Goal: Task Accomplishment & Management: Use online tool/utility

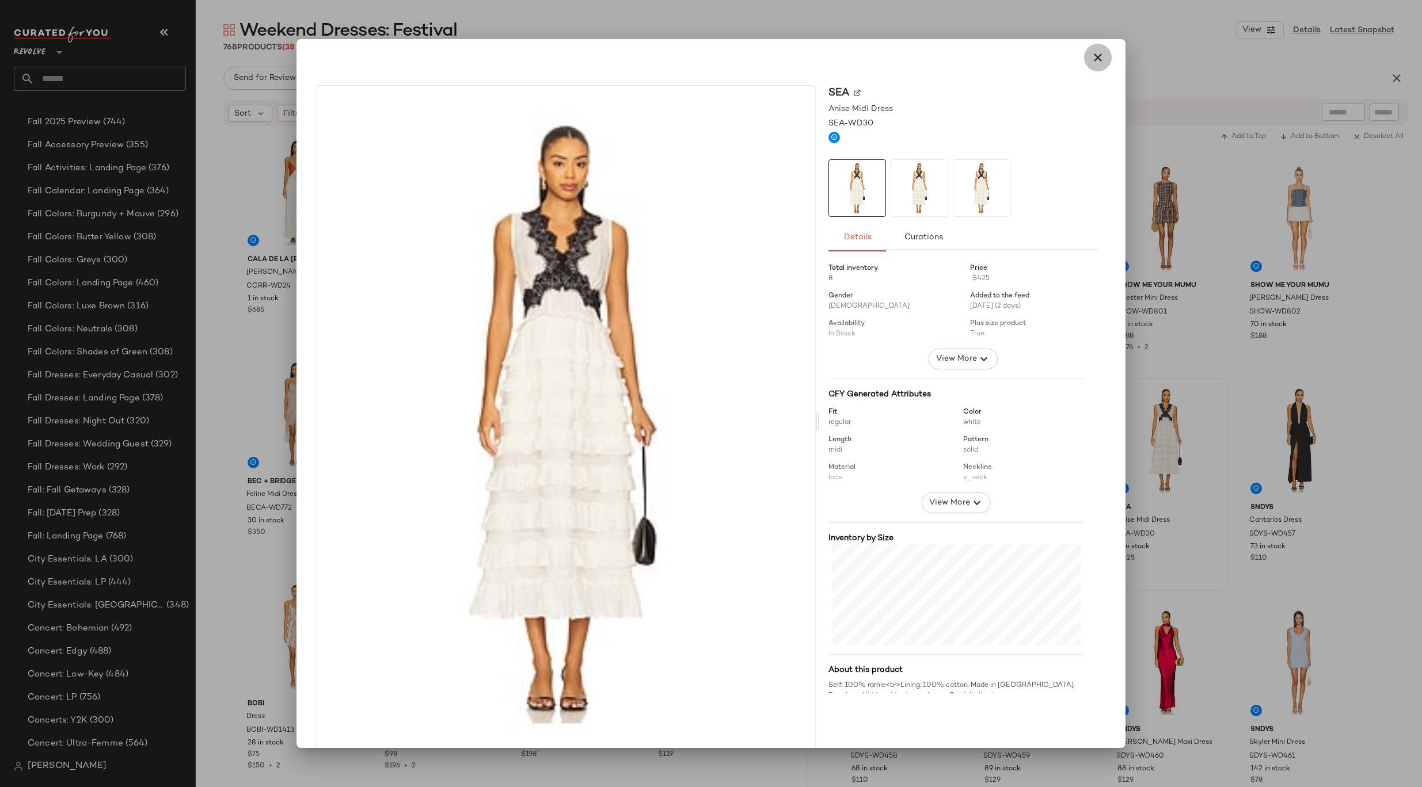
click at [1091, 54] on icon "button" at bounding box center [1098, 58] width 14 height 14
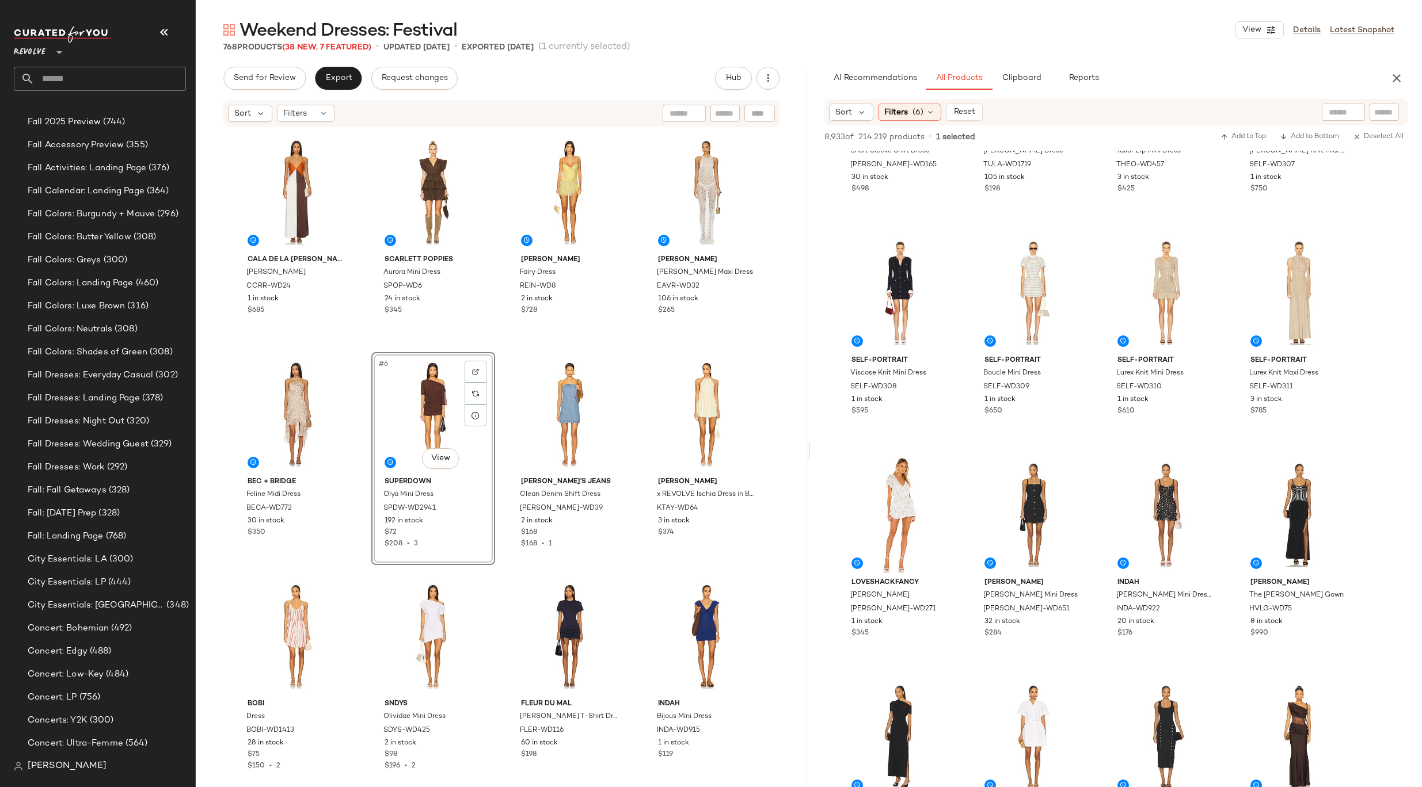
scroll to position [5061, 0]
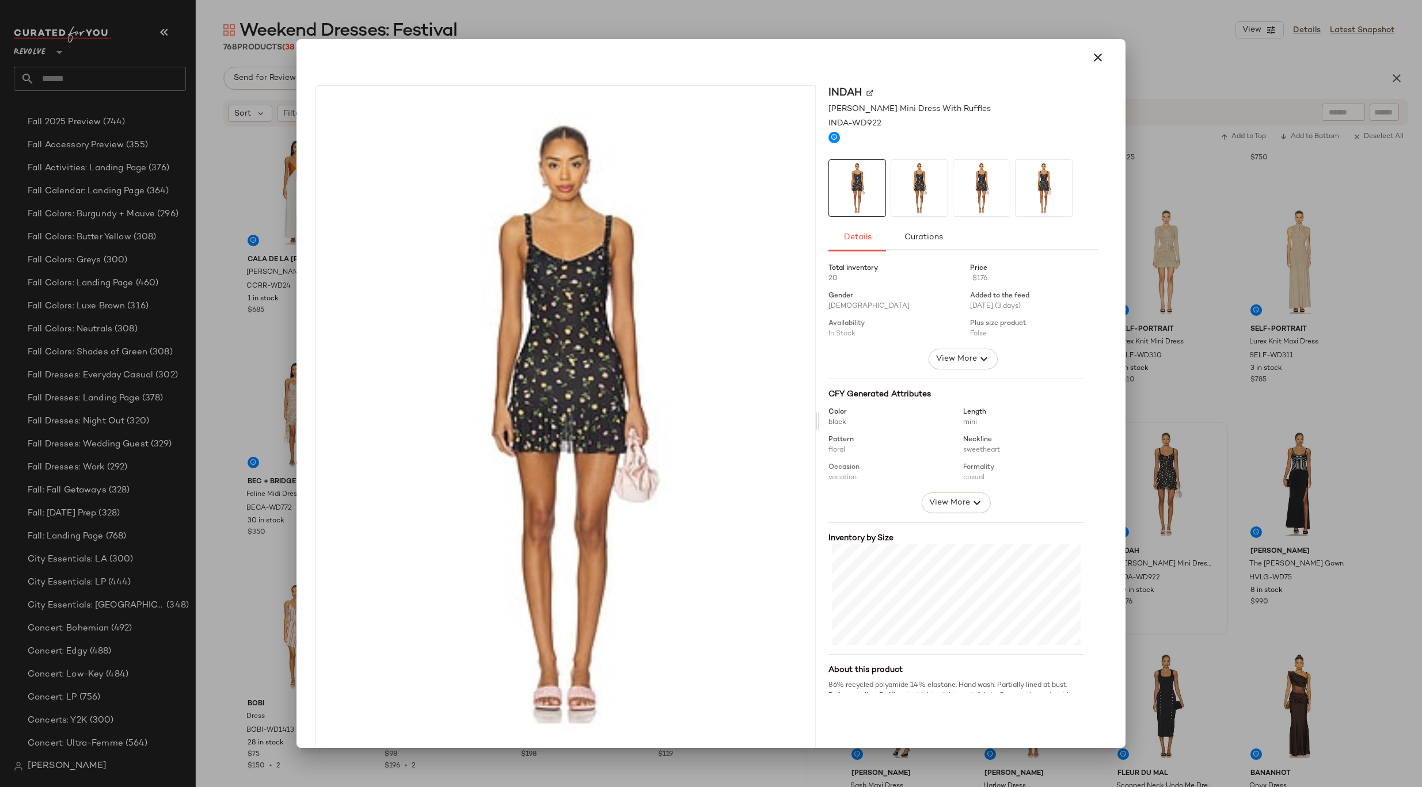
click at [860, 89] on div "Indah" at bounding box center [962, 93] width 269 height 16
click at [859, 89] on div "Indah" at bounding box center [962, 93] width 269 height 16
click at [866, 93] on img at bounding box center [869, 93] width 7 height 7
click at [1091, 60] on icon "button" at bounding box center [1098, 58] width 14 height 14
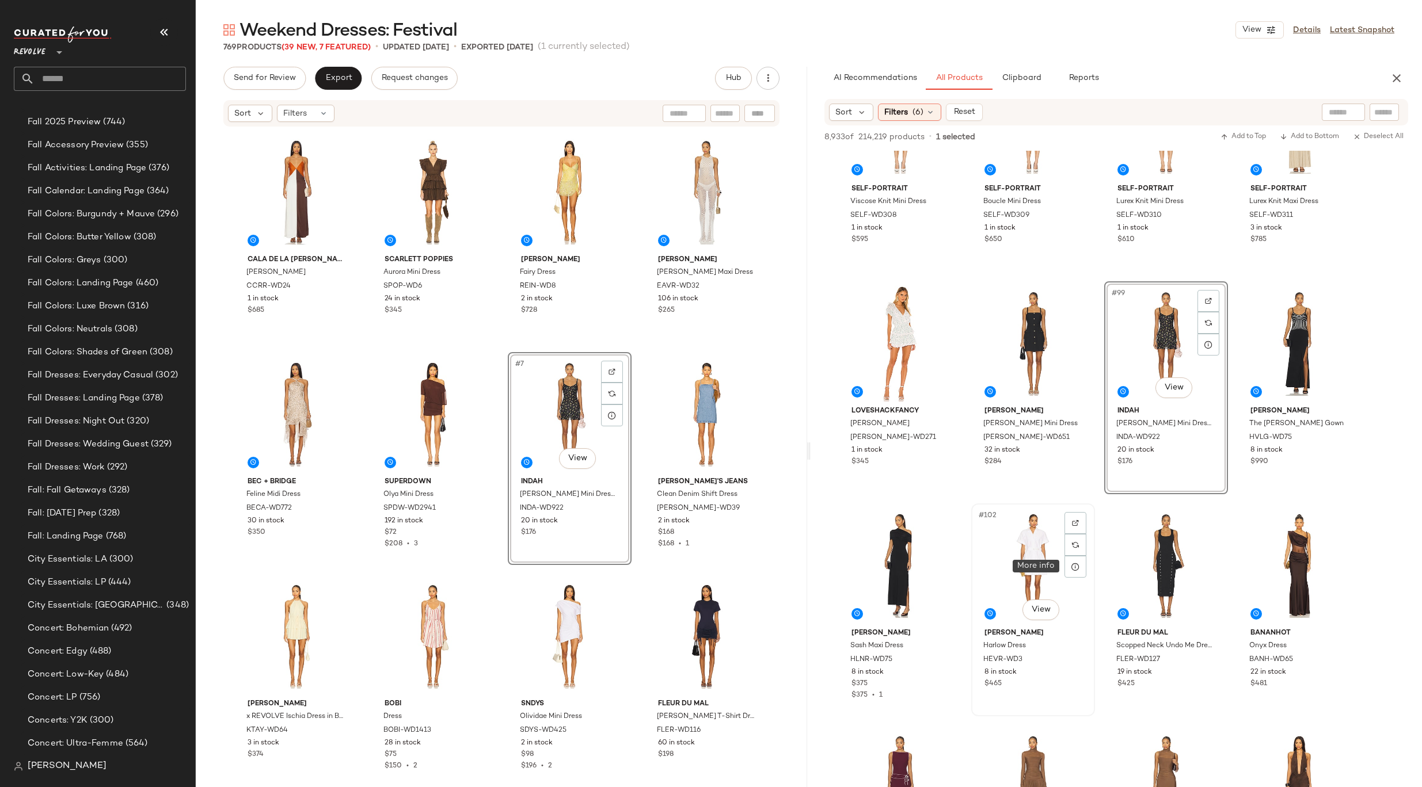
scroll to position [5850, 0]
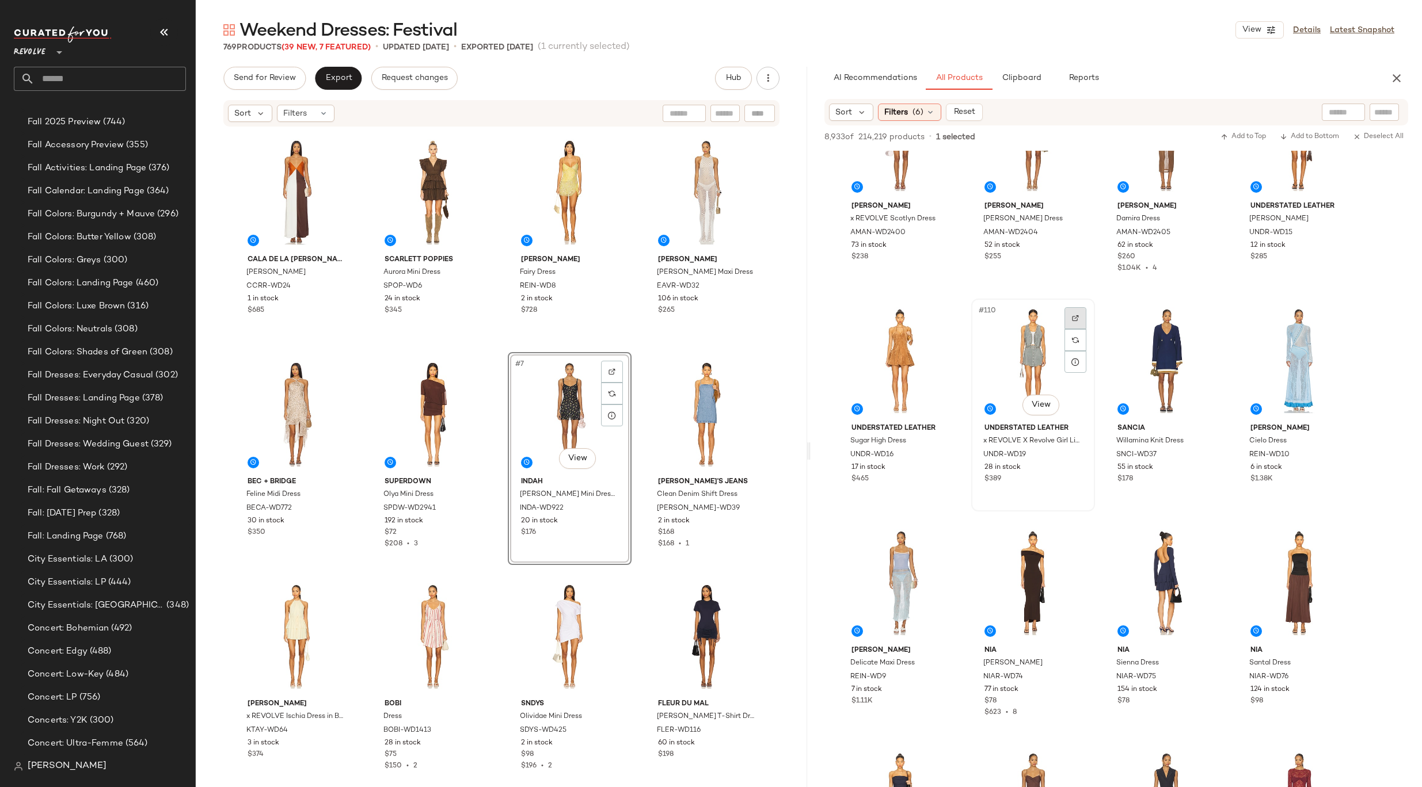
click at [1068, 319] on div at bounding box center [1075, 318] width 22 height 22
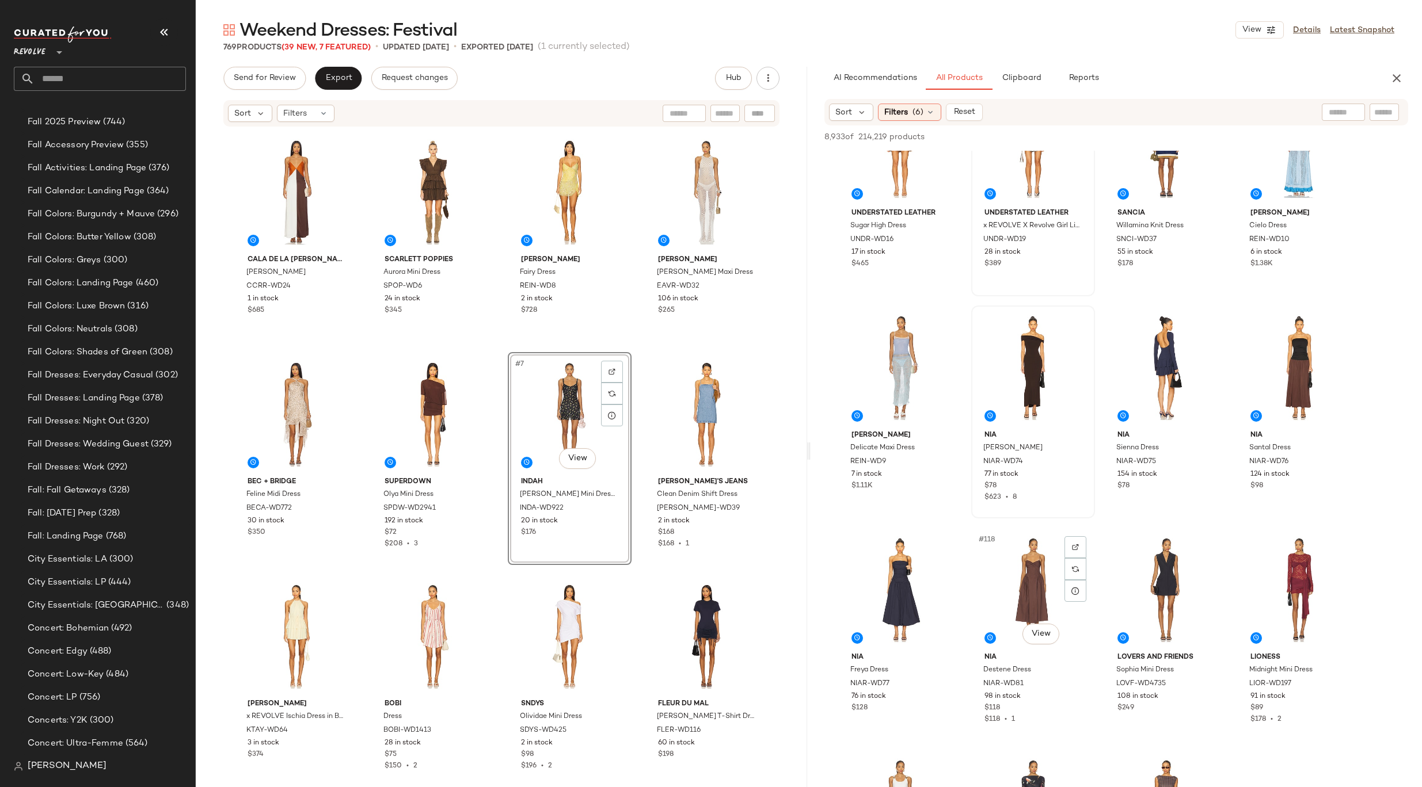
scroll to position [6068, 0]
click at [942, 323] on img at bounding box center [942, 322] width 7 height 7
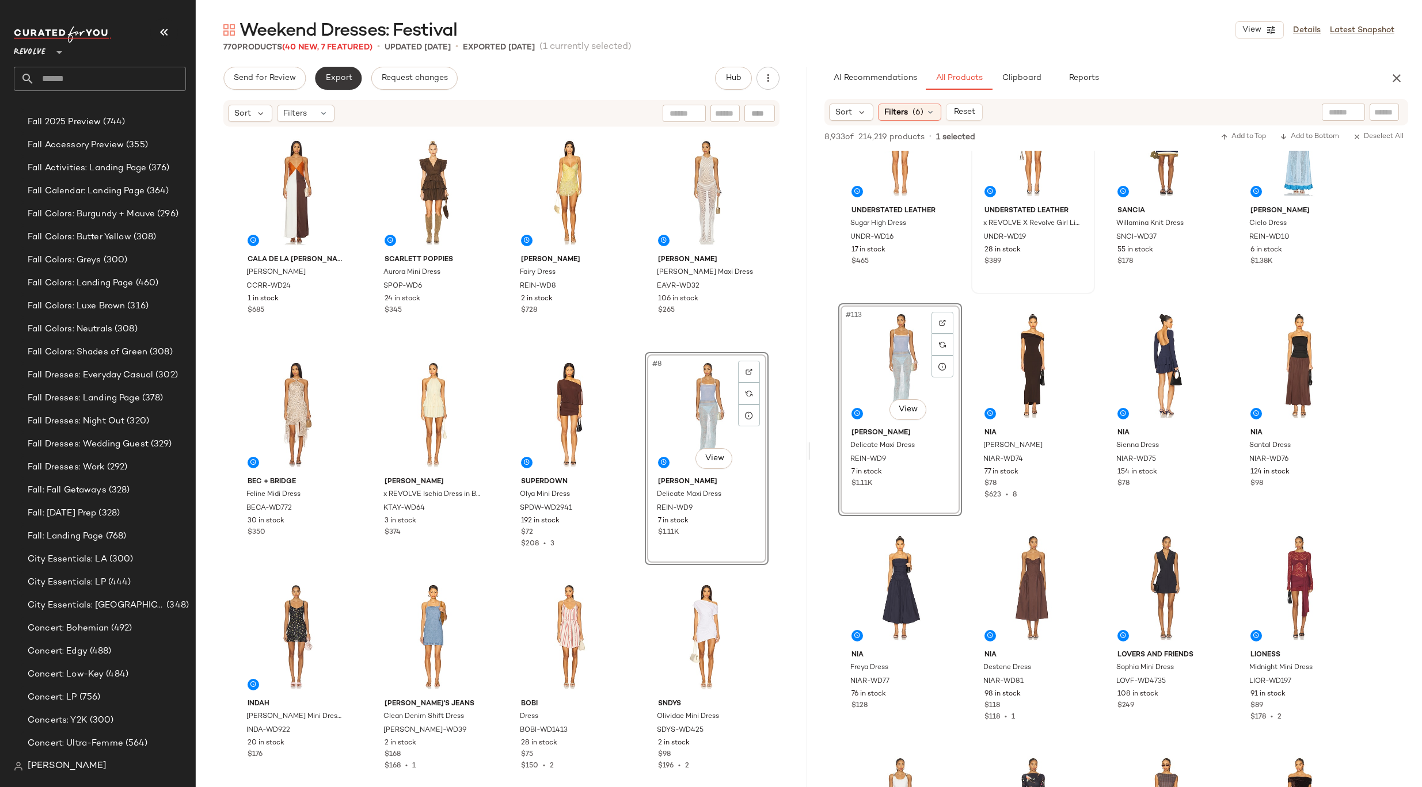
click at [337, 84] on button "Export" at bounding box center [338, 78] width 47 height 23
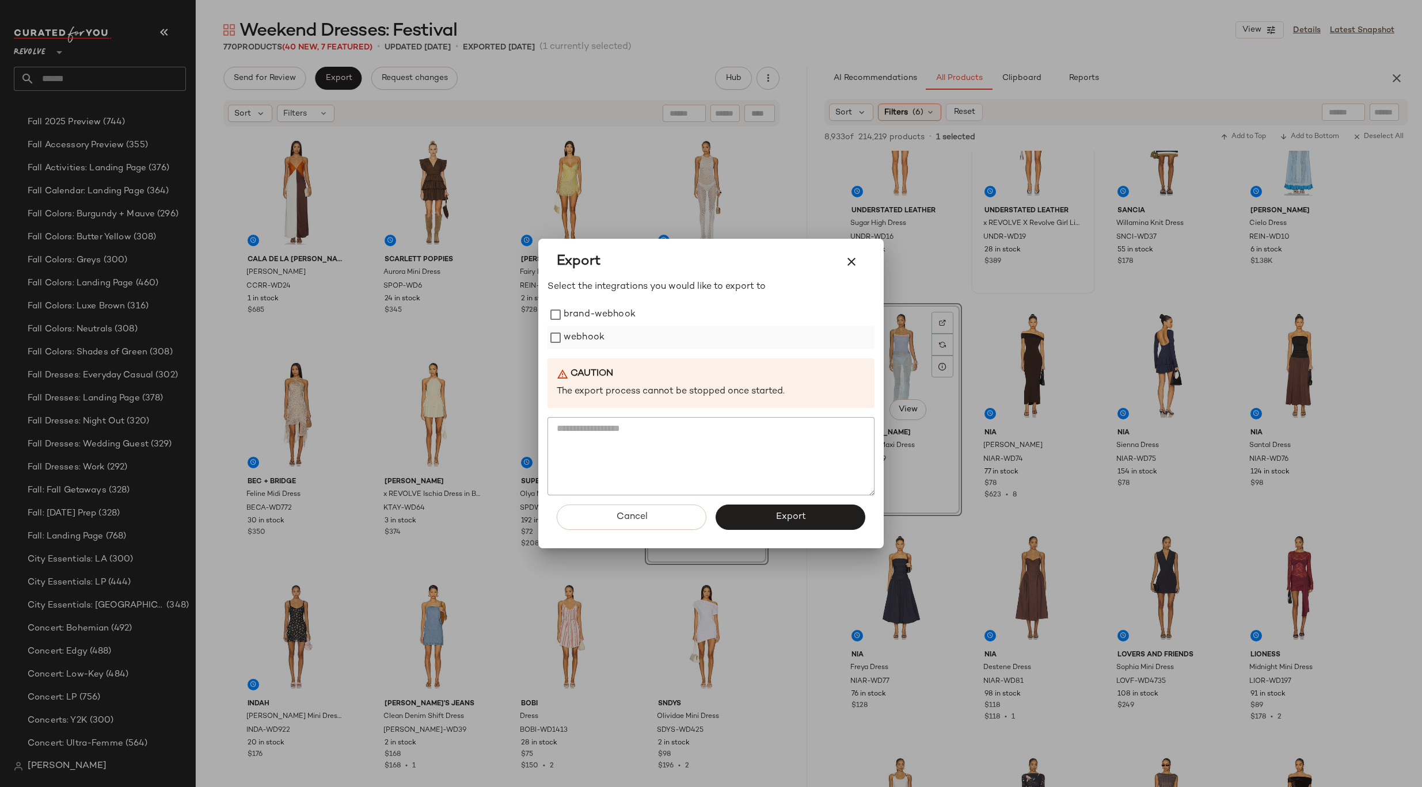
click at [593, 340] on label "webhook" at bounding box center [583, 337] width 41 height 23
click at [765, 513] on button "Export" at bounding box center [790, 517] width 150 height 25
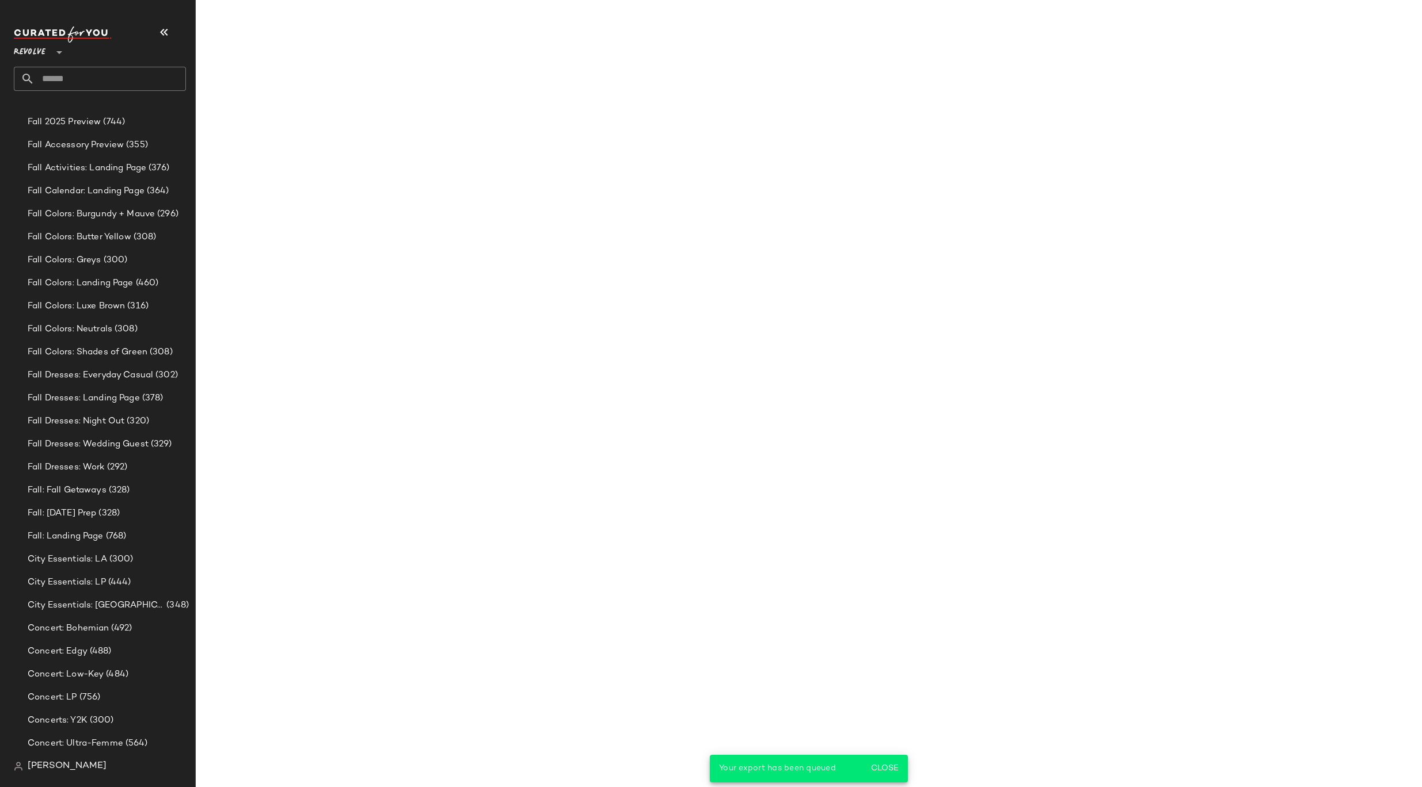
scroll to position [8067, 0]
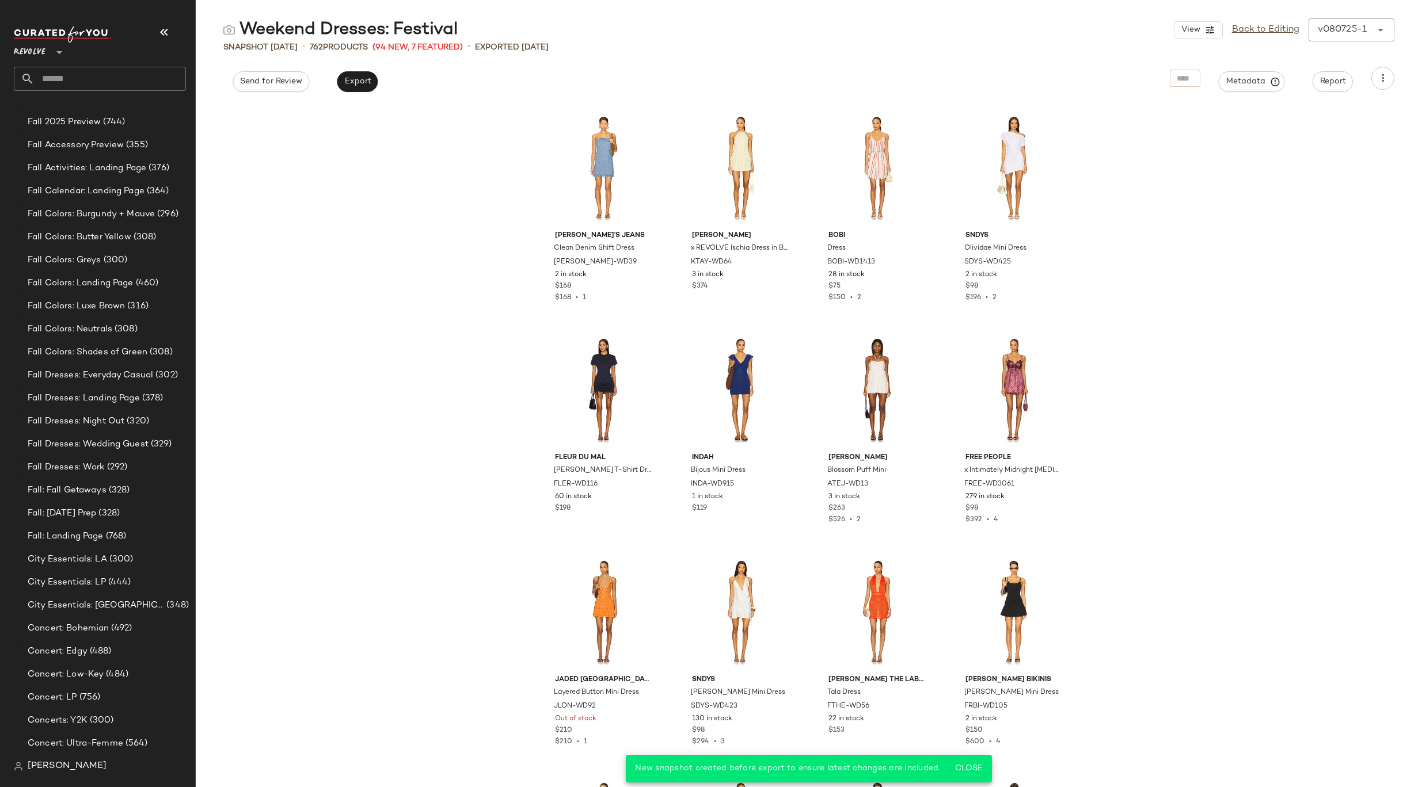
click at [125, 79] on input "text" at bounding box center [110, 79] width 151 height 24
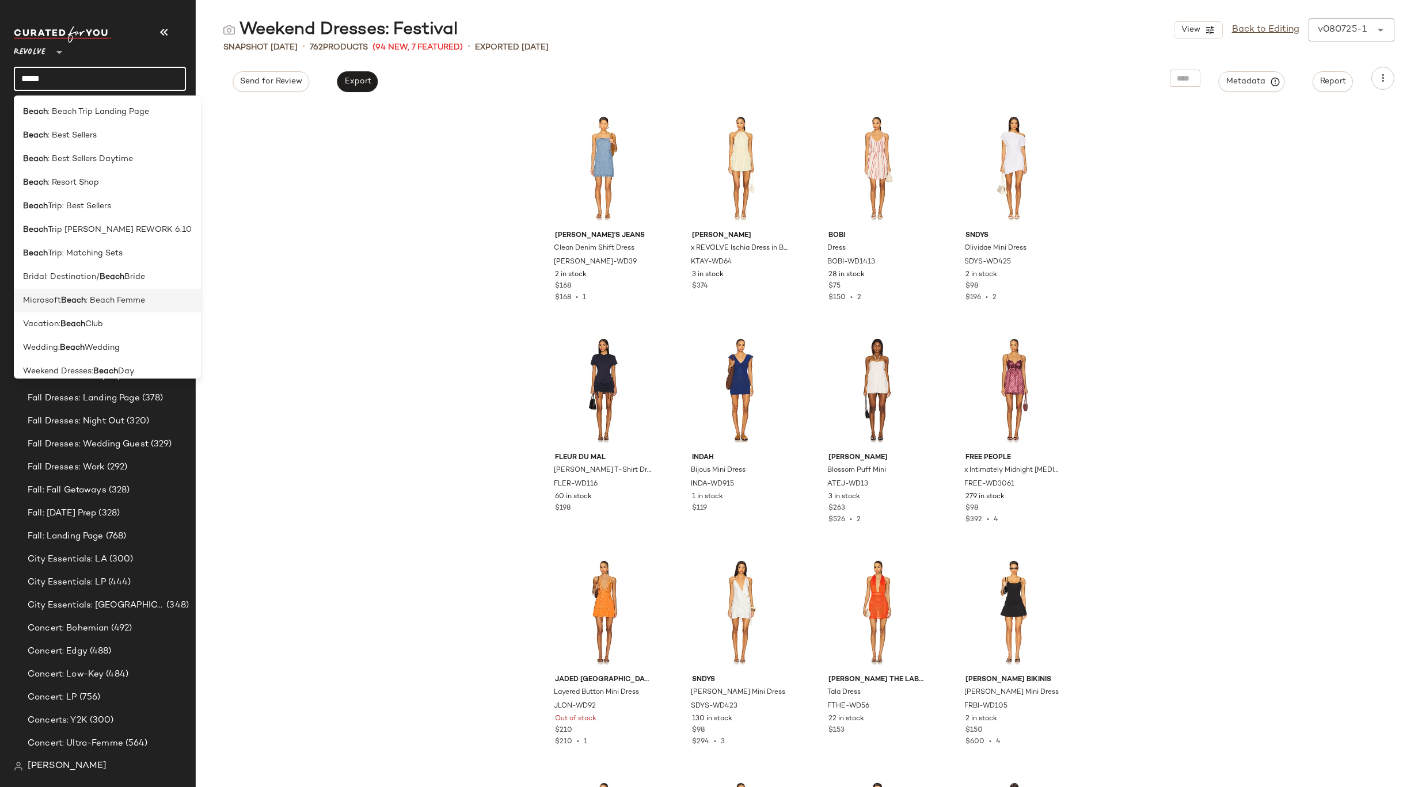
scroll to position [9, 0]
type input "*****"
click at [109, 363] on b "Beach" at bounding box center [105, 362] width 25 height 12
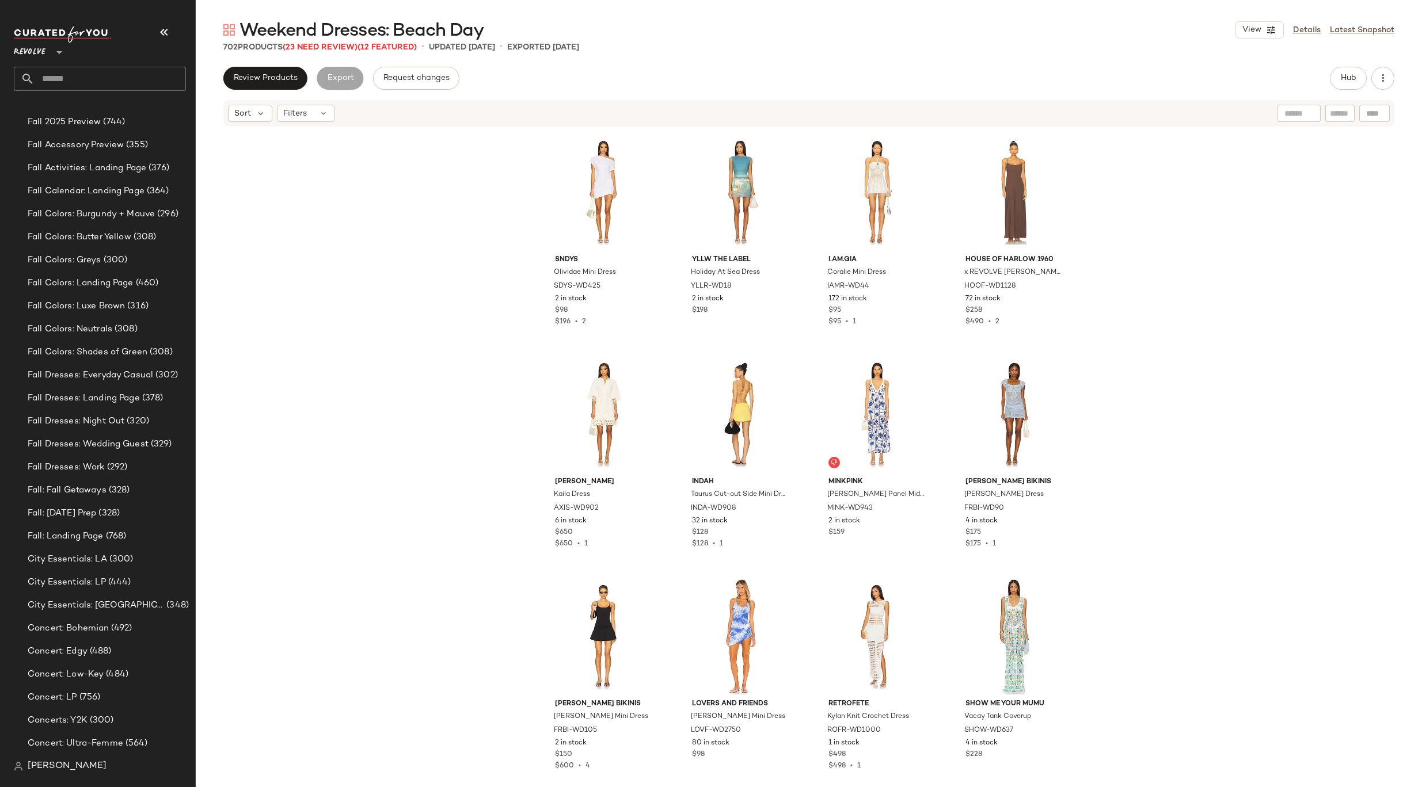
click at [334, 42] on span "Weekend Dresses: Beach Day" at bounding box center [361, 31] width 244 height 23
click at [333, 56] on div "Weekend Dresses: Beach Day View Details Latest Snapshot 702 Products (23 Need R…" at bounding box center [809, 402] width 1226 height 769
click at [333, 51] on span "(23 Need Review)" at bounding box center [320, 47] width 75 height 9
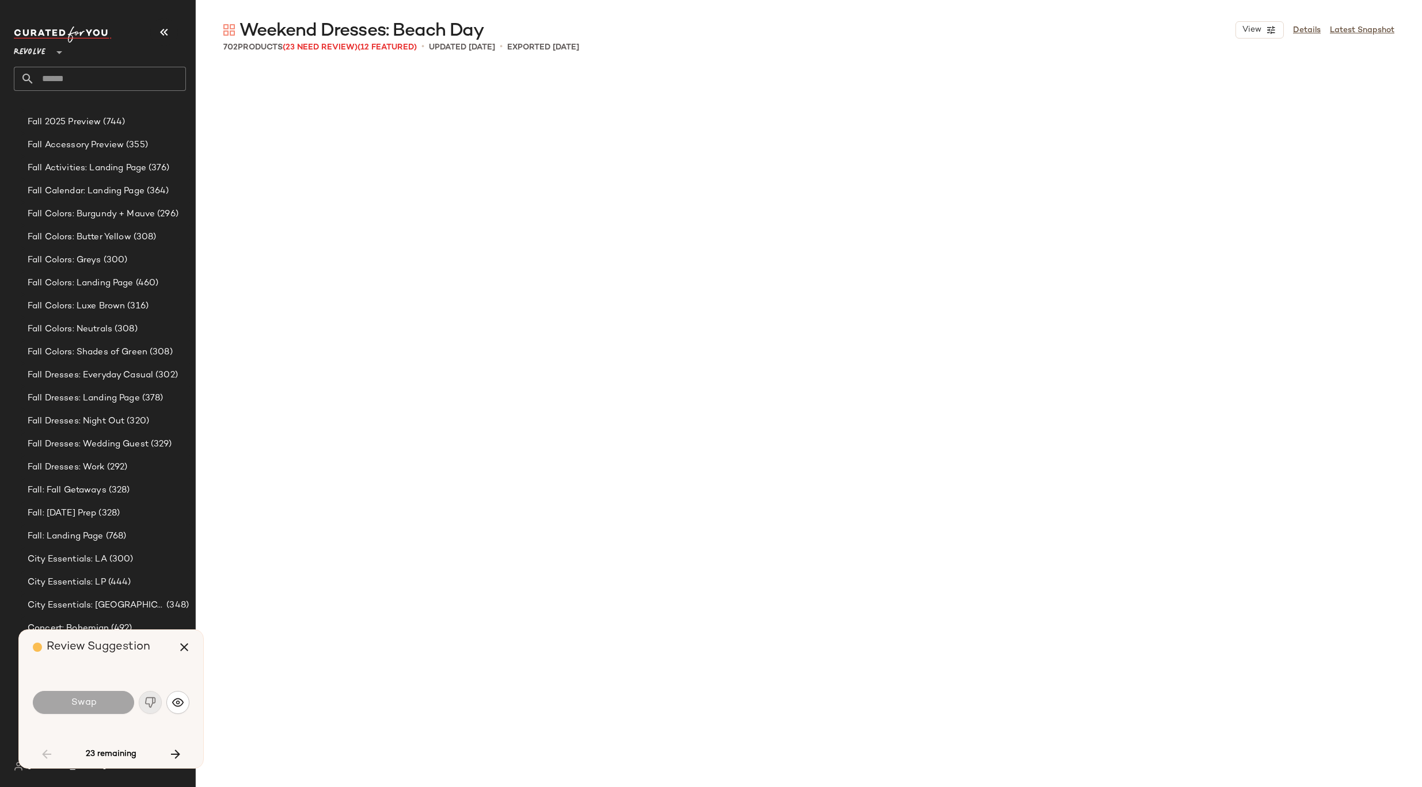
scroll to position [3777, 0]
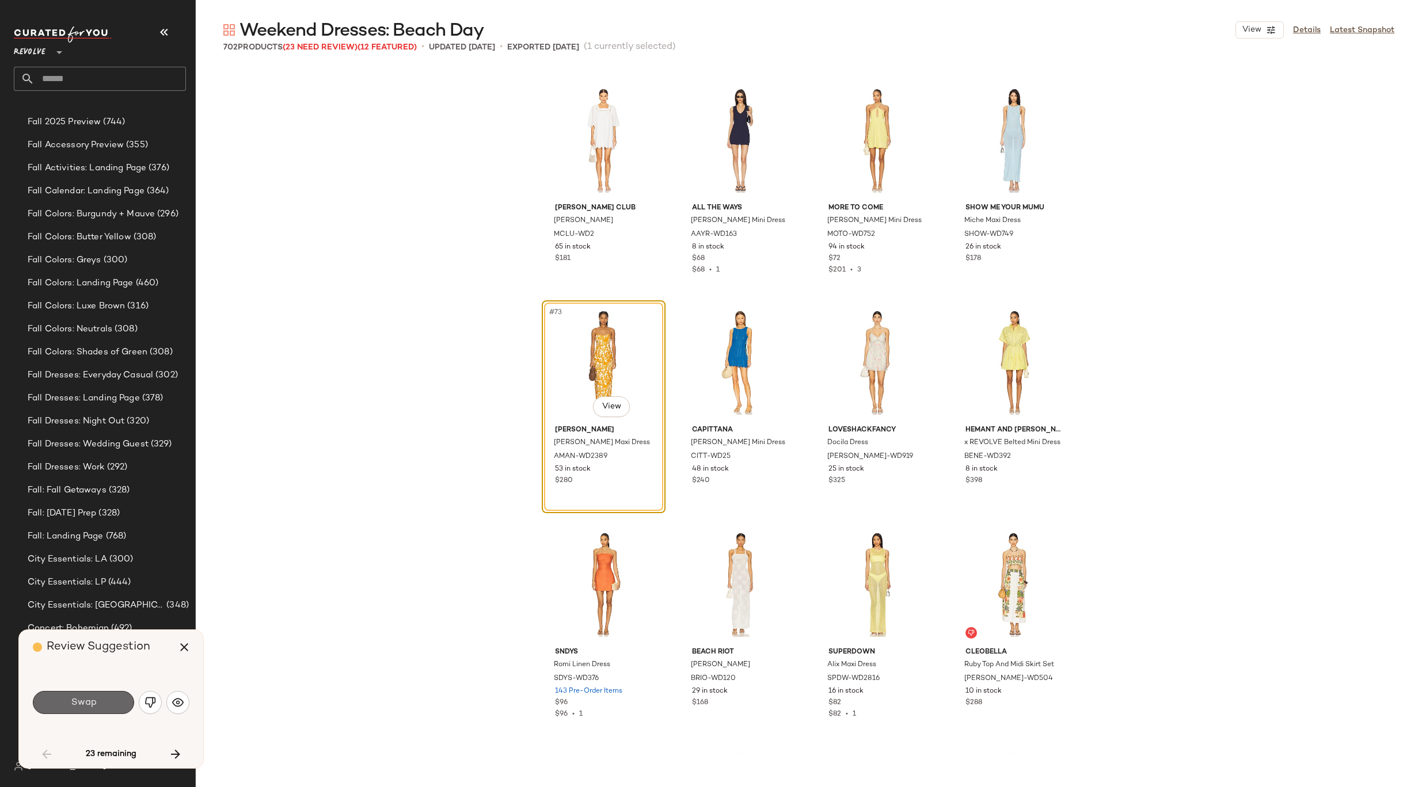
click at [111, 703] on button "Swap" at bounding box center [83, 702] width 101 height 23
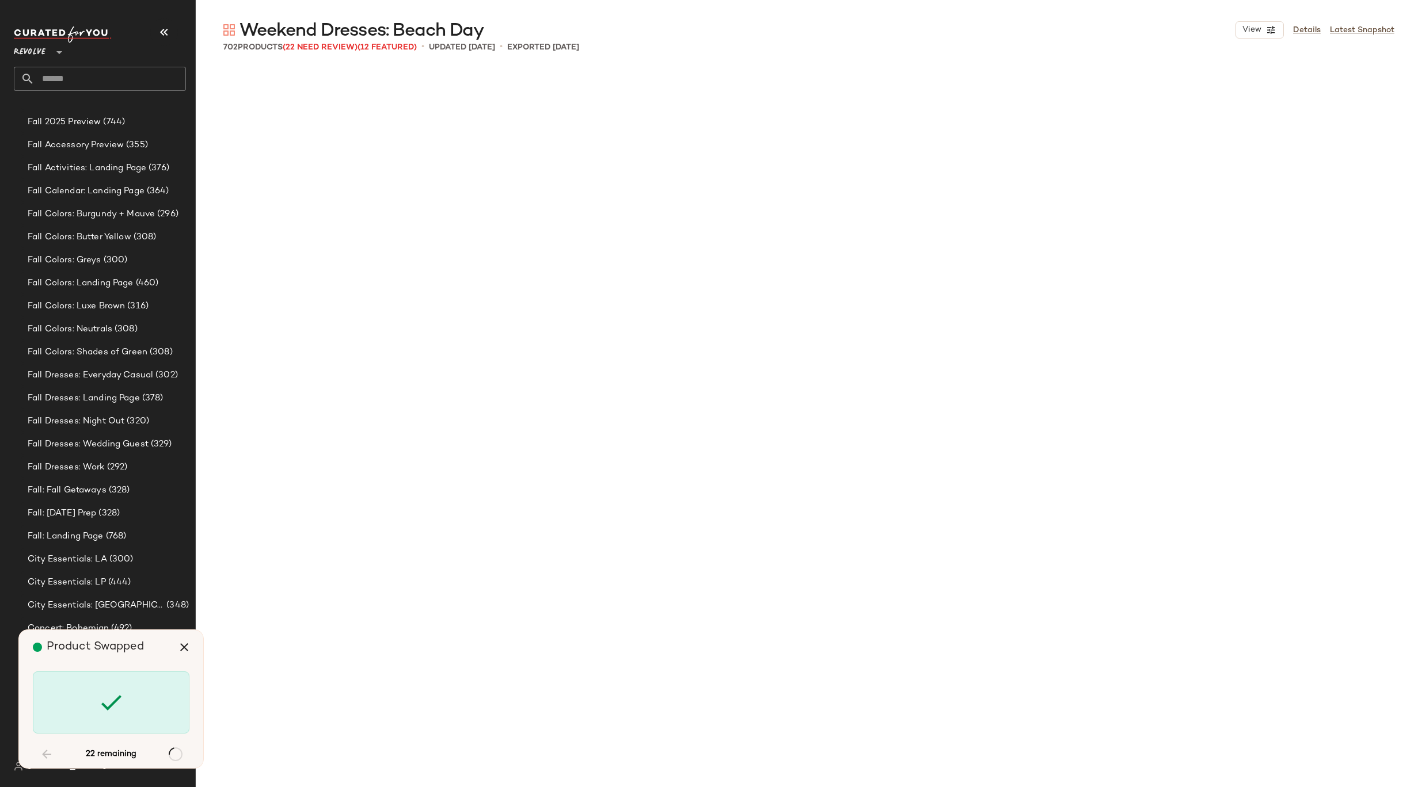
scroll to position [4887, 0]
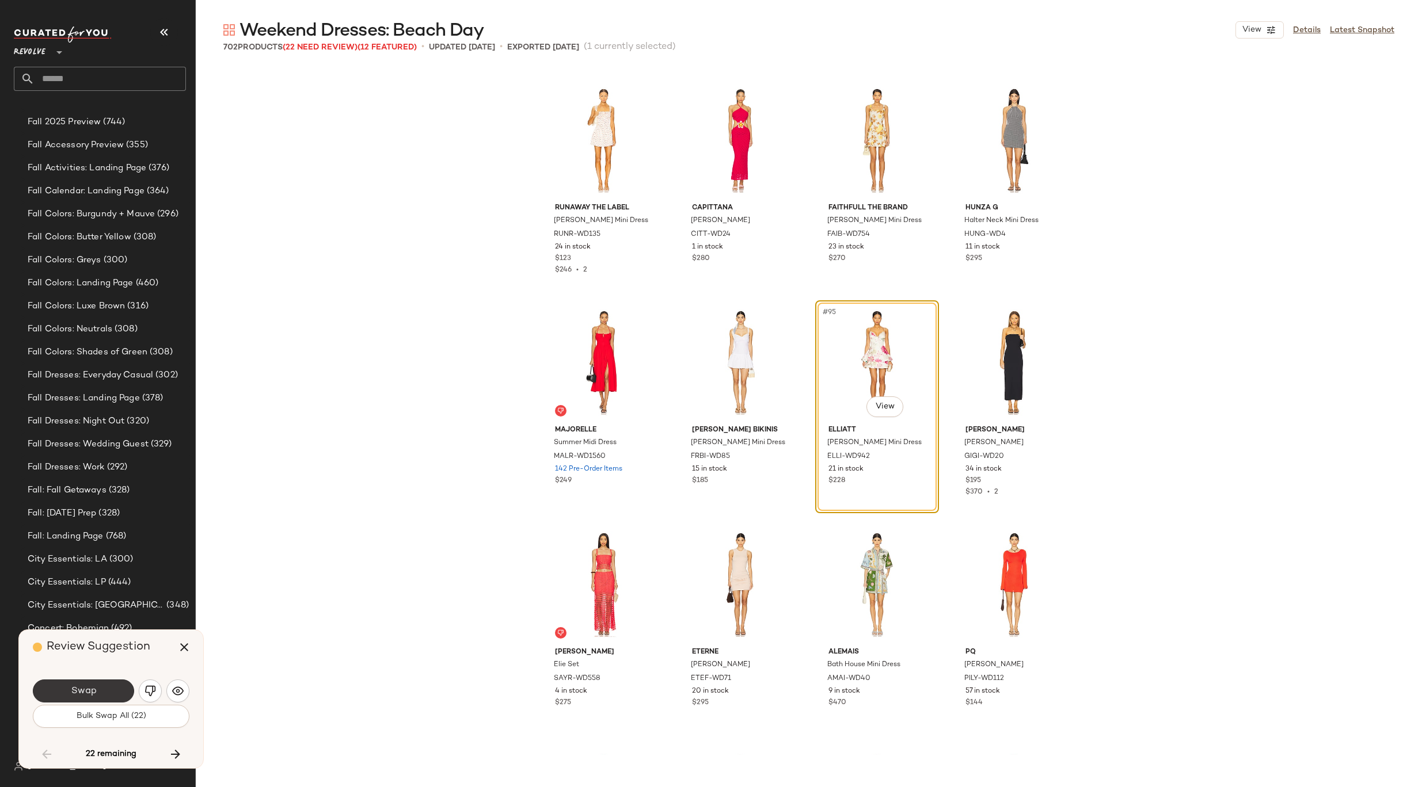
click at [109, 692] on button "Swap" at bounding box center [83, 691] width 101 height 23
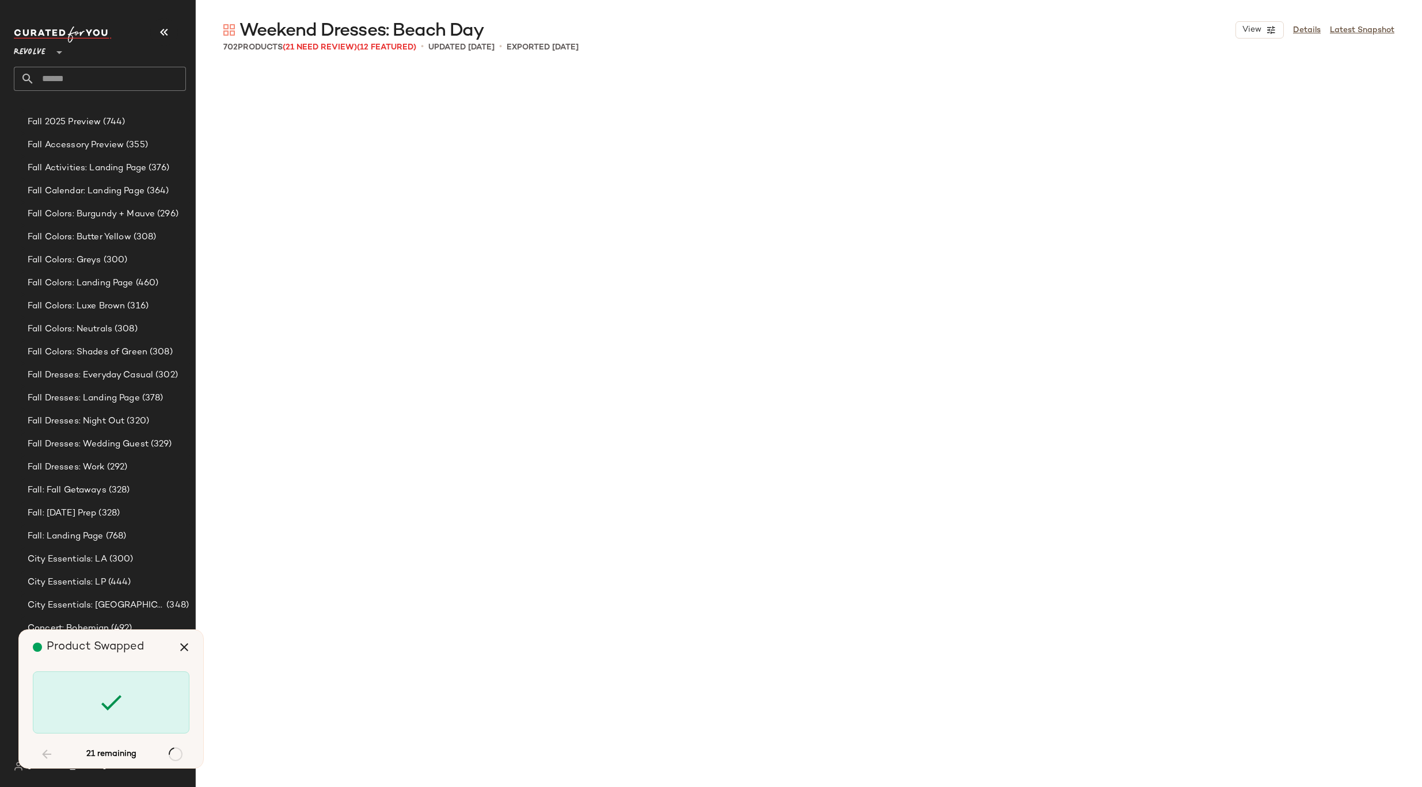
scroll to position [7331, 0]
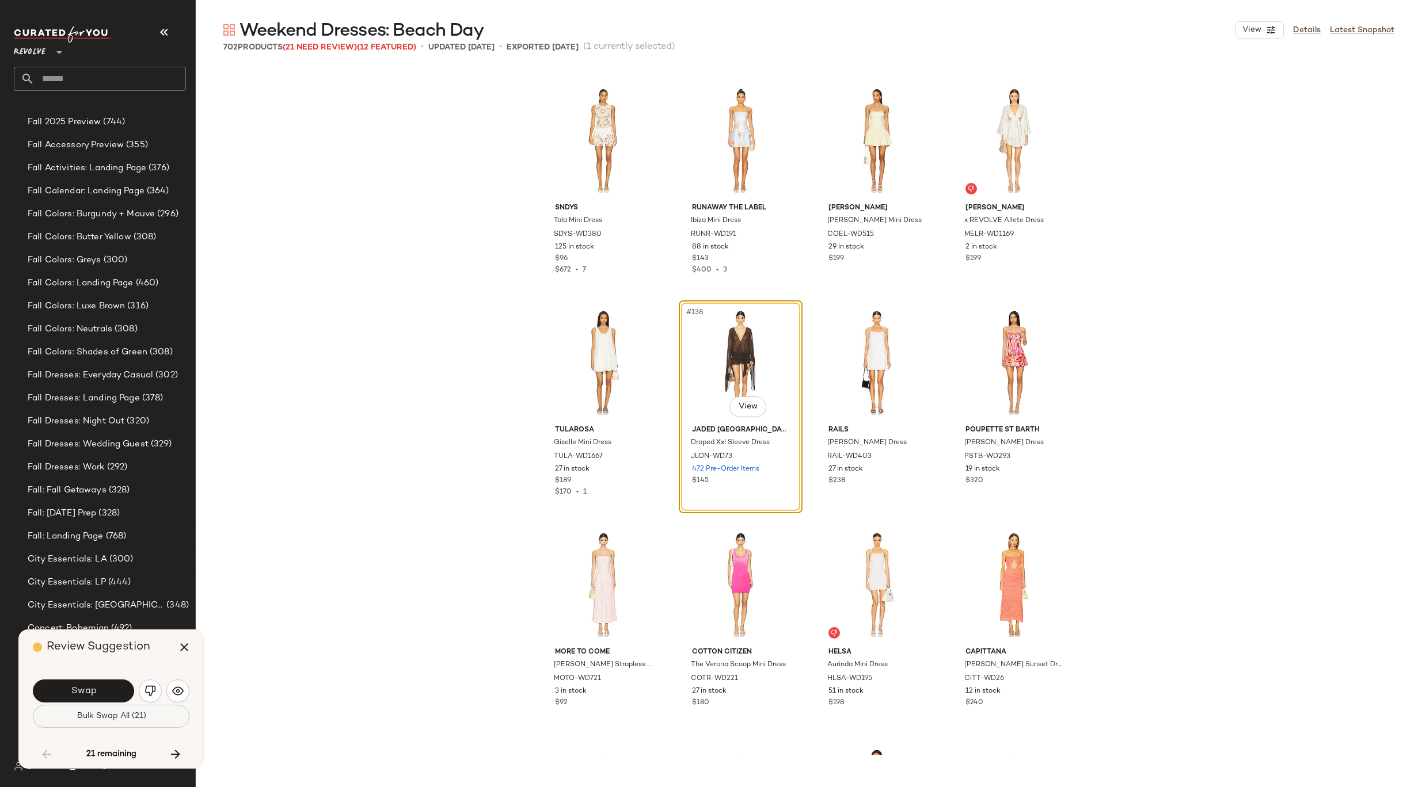
click at [126, 717] on span "Bulk Swap All (21)" at bounding box center [111, 716] width 70 height 9
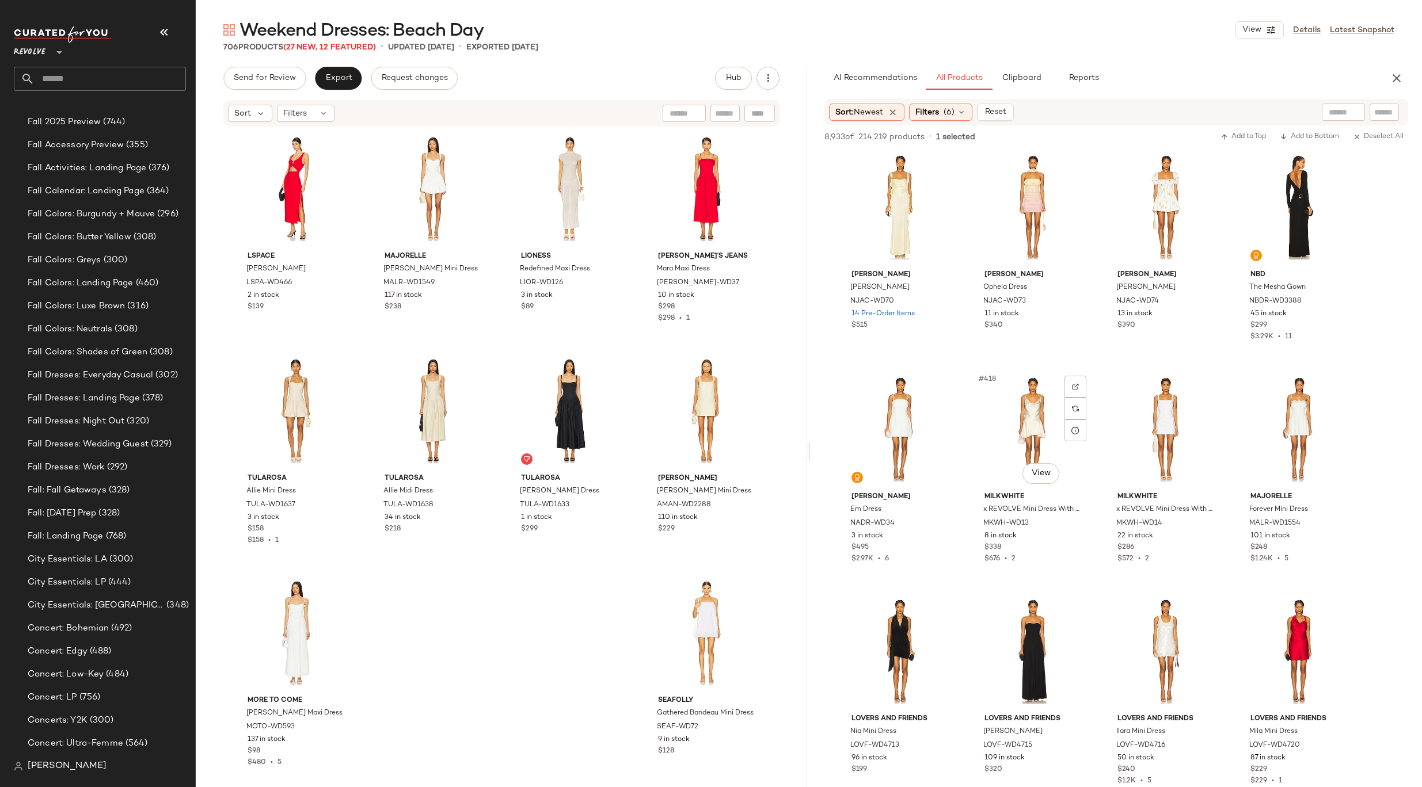
scroll to position [22884, 0]
click at [1036, 186] on div "#414 View" at bounding box center [1033, 211] width 116 height 116
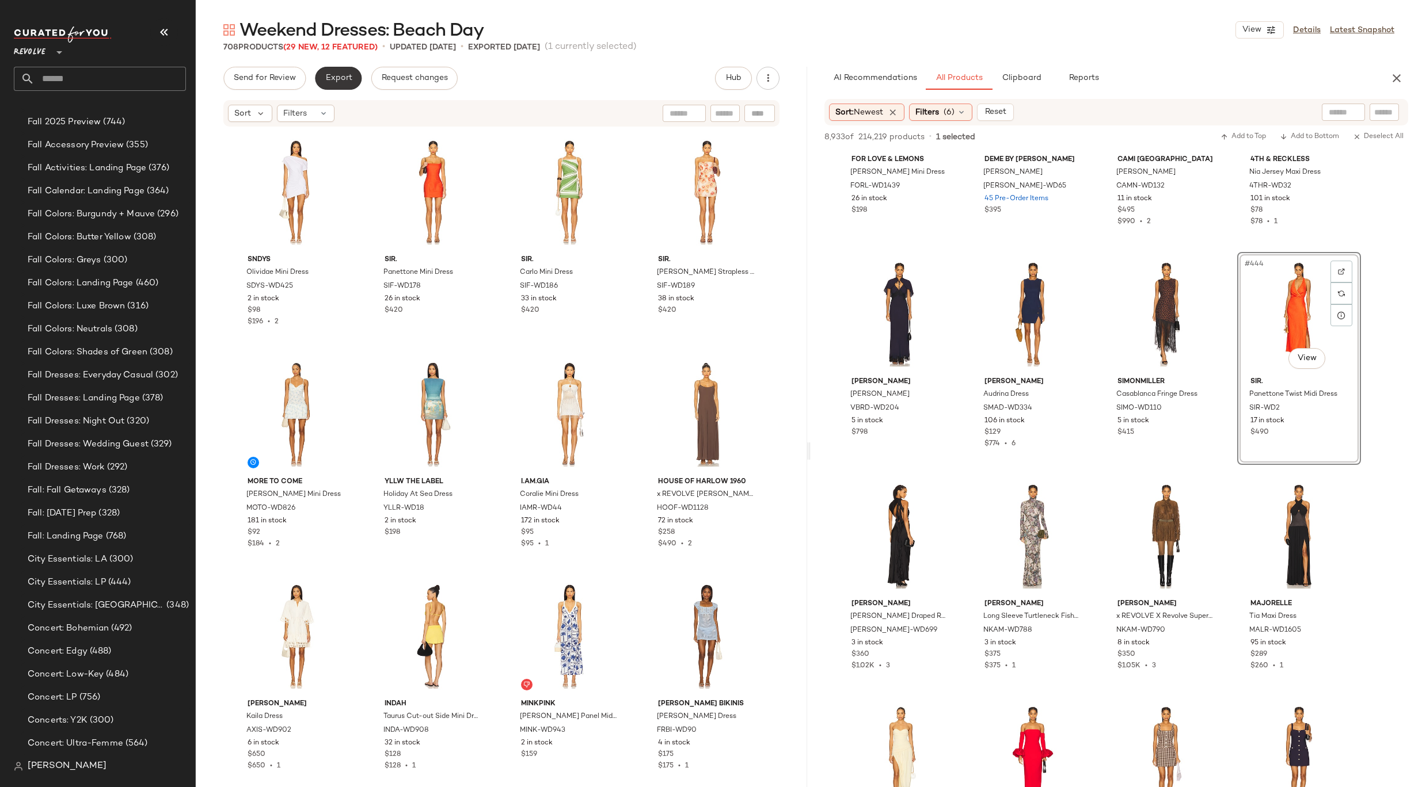
click at [330, 74] on span "Export" at bounding box center [338, 78] width 27 height 9
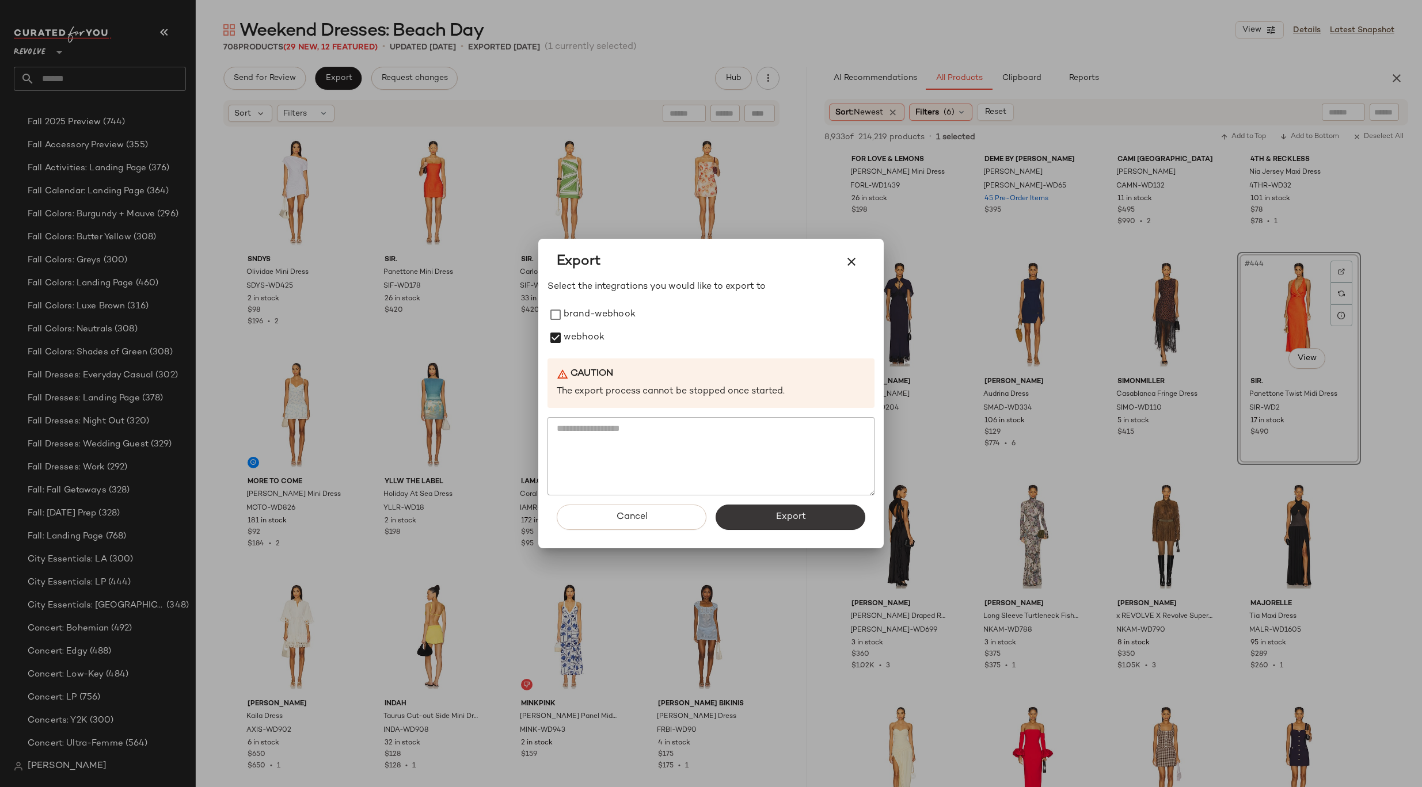
click at [768, 518] on button "Export" at bounding box center [790, 517] width 150 height 25
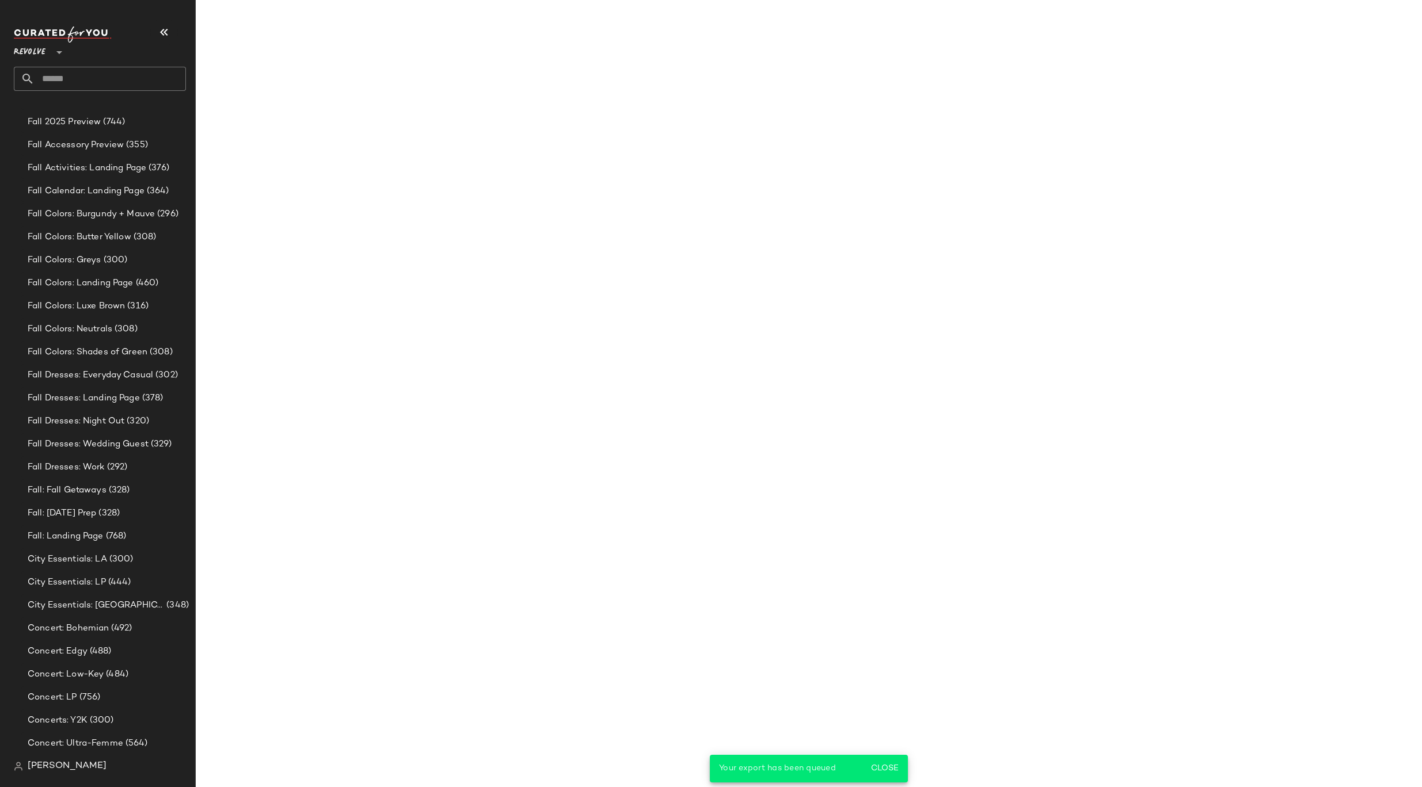
scroll to position [27890, 0]
